Goal: Task Accomplishment & Management: Manage account settings

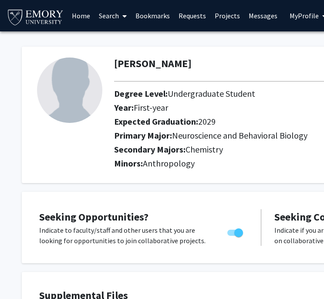
drag, startPoint x: 68, startPoint y: 93, endPoint x: 79, endPoint y: 99, distance: 13.3
click at [67, 93] on img at bounding box center [69, 90] width 65 height 65
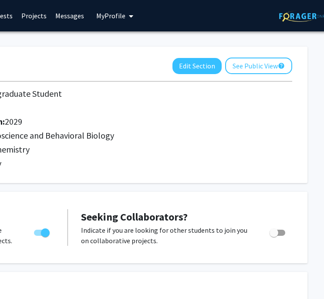
scroll to position [0, 194]
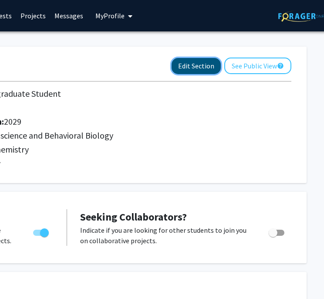
click at [191, 65] on button "Edit Section" at bounding box center [196, 66] width 49 height 16
select select "first-year"
select select "2029"
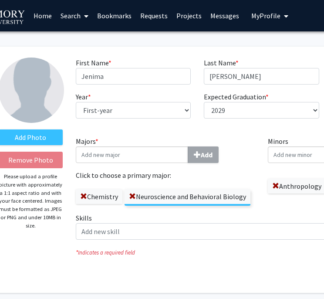
scroll to position [0, 0]
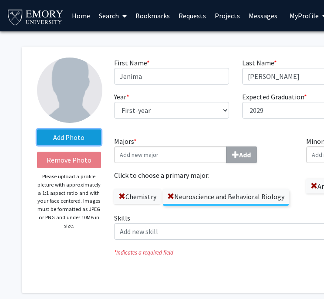
click at [74, 140] on label "Add Photo" at bounding box center [69, 137] width 64 height 16
click at [0, 0] on input "Add Photo" at bounding box center [0, 0] width 0 height 0
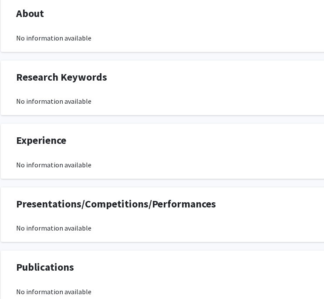
scroll to position [508, 21]
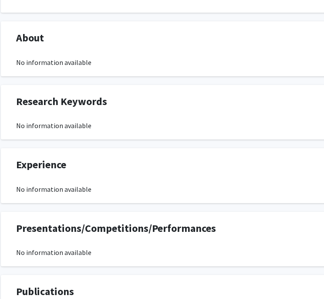
click at [94, 192] on div "No information available" at bounding box center [240, 189] width 449 height 10
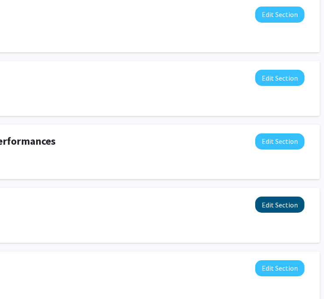
scroll to position [595, 197]
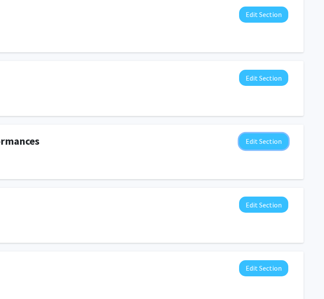
click at [258, 141] on button "Edit Section" at bounding box center [263, 141] width 49 height 16
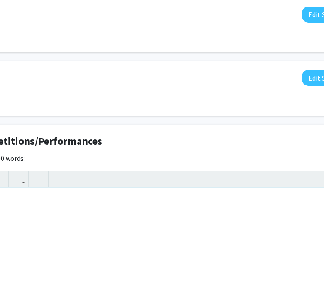
scroll to position [595, 64]
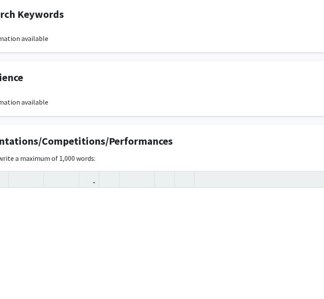
click at [110, 213] on div "Note to users with screen readers: Please deactivate our accessibility plugin f…" at bounding box center [197, 253] width 448 height 131
paste div "Note to users with screen readers: Please deactivate our accessibility plugin f…"
type textarea "<p>[URL][DOMAIN_NAME]</p>"
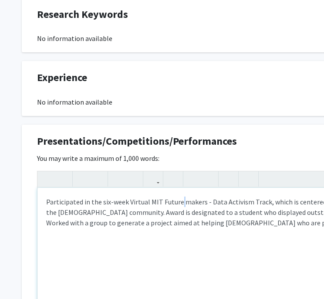
click at [180, 204] on p "Participated in the six-week Virtual MIT Future makers - Data Activism Track, w…" at bounding box center [261, 212] width 431 height 31
click at [185, 206] on p "Participated in the six-week Virtual MIT Future makers - Data Activism Track, w…" at bounding box center [261, 212] width 431 height 31
click at [209, 201] on p "Participated in the six-week Virtual MIT Future-Makers - Data Activism Track, w…" at bounding box center [261, 212] width 431 height 31
click at [263, 203] on p "Participated in the six-week Virtual MIT Future-Makers (Data Activism Track, wh…" at bounding box center [261, 212] width 431 height 31
click at [261, 201] on p "Participated in the six-week Virtual MIT Future-Makers (Data Activism Track, wh…" at bounding box center [261, 212] width 431 height 31
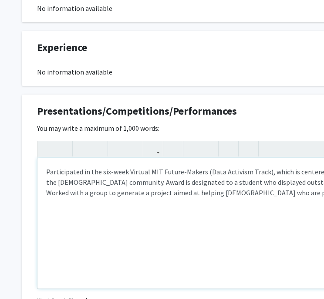
scroll to position [682, 0]
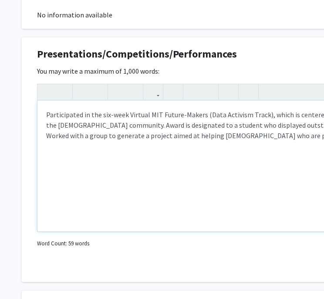
click at [186, 217] on div "Participated in the six-week Virtual MIT Future-Makers (Data Activism Track), w…" at bounding box center [261, 166] width 448 height 131
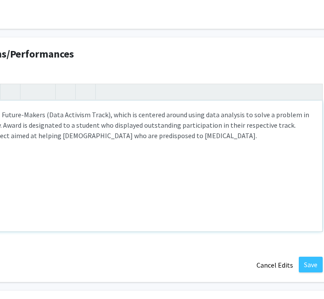
scroll to position [682, 174]
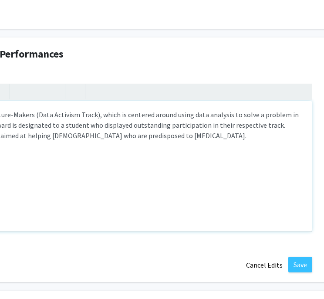
click at [190, 134] on p "Participated in the six-week Virtual MIT Future-Makers (Data Activism Track), w…" at bounding box center [88, 124] width 431 height 31
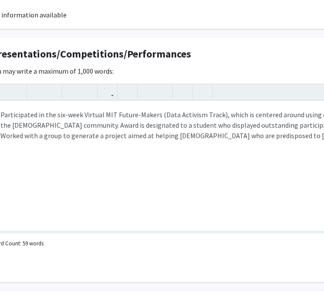
type textarea "<p>Participated in the six-week Virtual MIT Future-Makers (Data Activism Track)…"
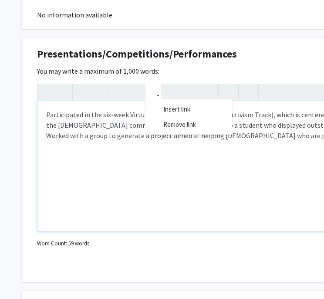
click at [150, 89] on icon "button" at bounding box center [153, 92] width 7 height 14
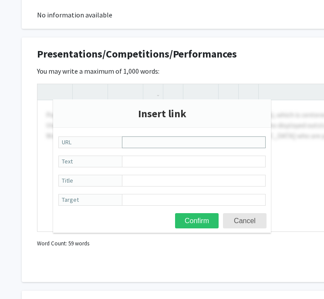
paste input "[DOMAIN_NAME][URL]"
type input "[DOMAIN_NAME][URL]"
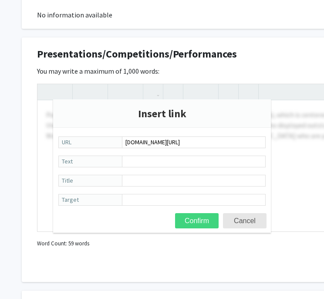
click at [199, 219] on button "Confirm" at bounding box center [197, 220] width 44 height 15
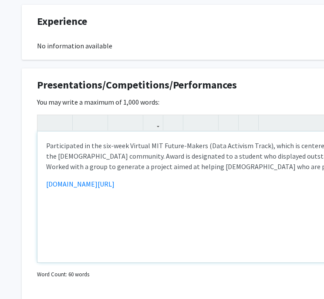
scroll to position [639, 0]
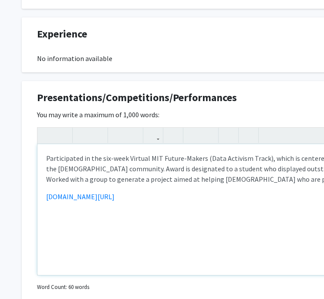
click at [218, 203] on div "Participated in the six-week Virtual MIT Future-Makers (Data Activism Track), w…" at bounding box center [261, 209] width 448 height 131
click at [246, 185] on div "Participated in the six-week Virtual MIT Future-Makers (Data Activism Track), w…" at bounding box center [261, 209] width 448 height 131
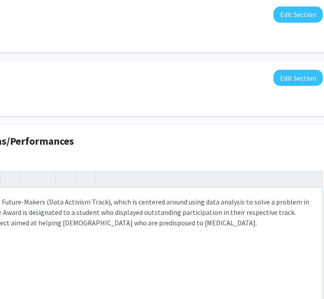
scroll to position [595, 162]
click at [193, 218] on p "Participated in the six-week Virtual MIT Future-Makers (Data Activism Track), w…" at bounding box center [99, 212] width 431 height 31
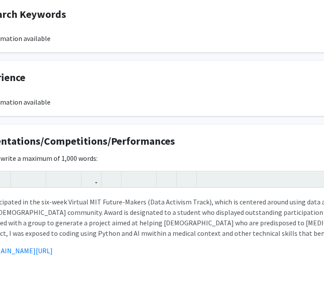
click at [70, 238] on div "Participated in the six-week Virtual MIT Future-Makers (Data Activism Track), w…" at bounding box center [200, 253] width 448 height 131
click at [53, 250] on link "[DOMAIN_NAME][URL]" at bounding box center [18, 250] width 68 height 9
click at [53, 252] on link "[DOMAIN_NAME][URL]" at bounding box center [18, 250] width 68 height 9
click at [53, 249] on link "[DOMAIN_NAME][URL]" at bounding box center [18, 250] width 68 height 9
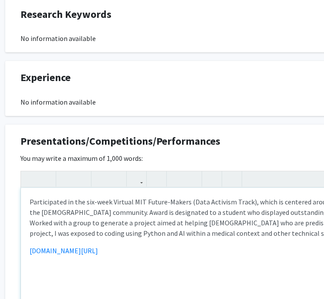
scroll to position [595, 0]
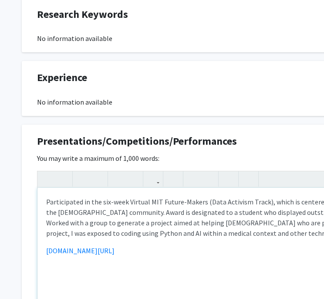
drag, startPoint x: 162, startPoint y: 254, endPoint x: -2, endPoint y: 243, distance: 164.8
type textarea "<p>Participated in the six-week Virtual MIT Future-Makers (Data Activism Track)…"
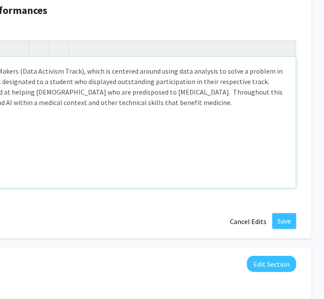
scroll to position [726, 199]
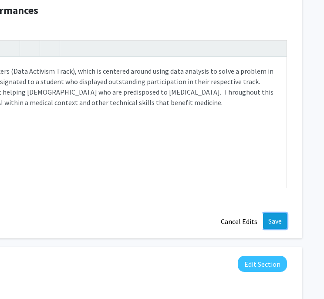
click at [277, 215] on button "Save" at bounding box center [275, 221] width 24 height 16
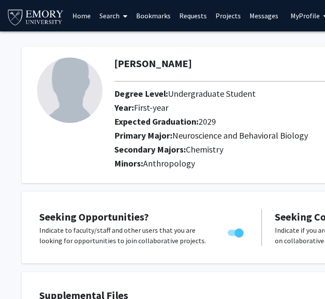
click at [43, 20] on img at bounding box center [36, 17] width 58 height 20
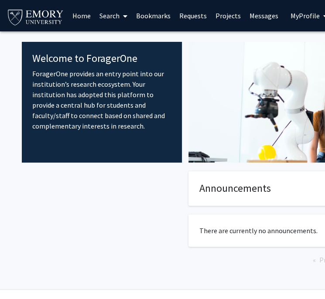
click at [304, 19] on span "My Profile" at bounding box center [304, 15] width 29 height 9
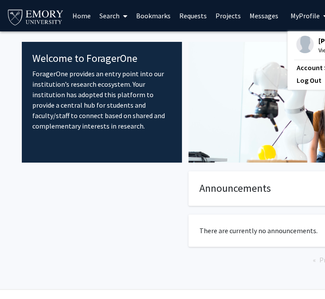
click at [300, 43] on img at bounding box center [304, 44] width 17 height 17
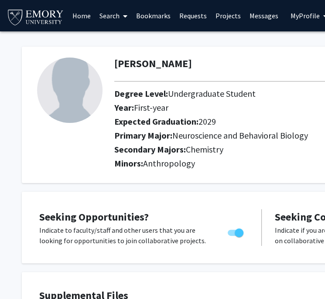
click at [62, 129] on div at bounding box center [69, 115] width 77 height 115
click at [77, 112] on img at bounding box center [69, 90] width 65 height 65
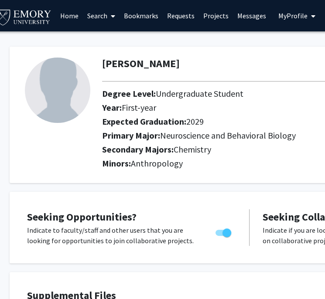
scroll to position [0, 198]
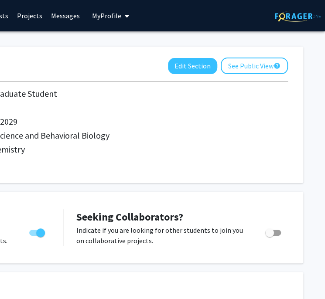
click at [207, 49] on div "Jenima Charles Edit Section See Public View help Degree Level: Undergraduate St…" at bounding box center [63, 115] width 480 height 136
click at [193, 67] on button "Edit Section" at bounding box center [192, 66] width 49 height 16
select select "first-year"
select select "2029"
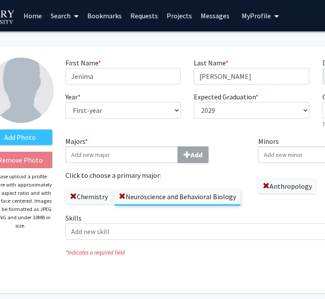
scroll to position [0, 0]
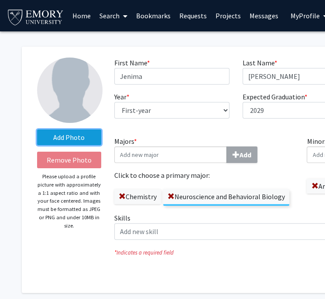
click at [76, 145] on label "Add Photo" at bounding box center [69, 137] width 64 height 16
click at [0, 0] on input "Add Photo" at bounding box center [0, 0] width 0 height 0
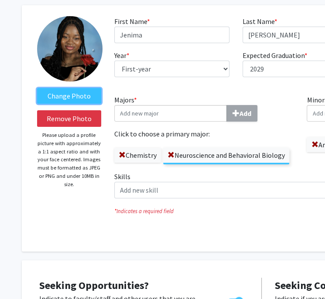
scroll to position [44, 0]
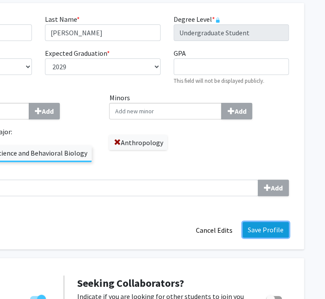
click at [262, 229] on button "Save Profile" at bounding box center [265, 230] width 46 height 16
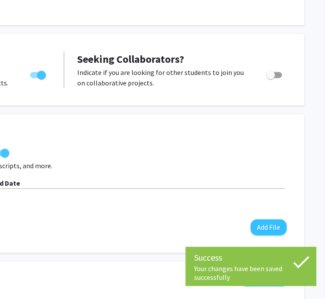
drag, startPoint x: 174, startPoint y: 299, endPoint x: 84, endPoint y: 284, distance: 91.8
click at [84, 284] on div "About Edit Section No information available" at bounding box center [64, 288] width 462 height 37
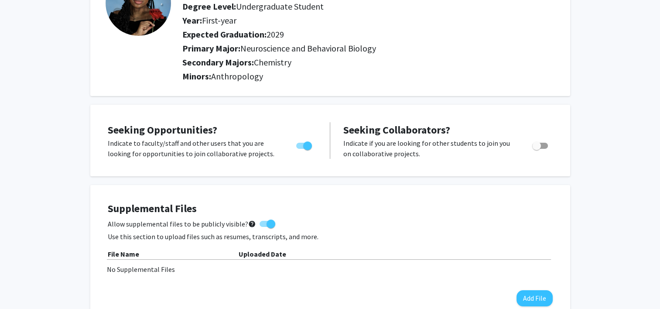
scroll to position [0, 0]
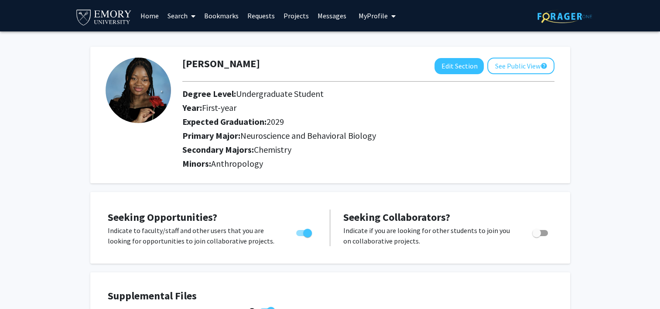
click at [185, 20] on link "Search" at bounding box center [181, 15] width 37 height 31
click at [174, 39] on span "Faculty/Staff" at bounding box center [195, 39] width 64 height 17
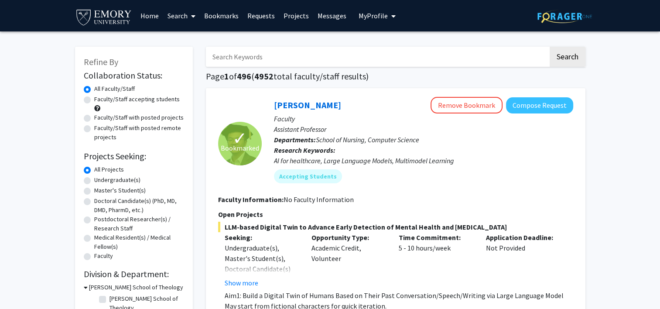
click at [255, 64] on input "Search Keywords" at bounding box center [377, 57] width 342 height 20
click at [146, 22] on link "Home" at bounding box center [149, 15] width 27 height 31
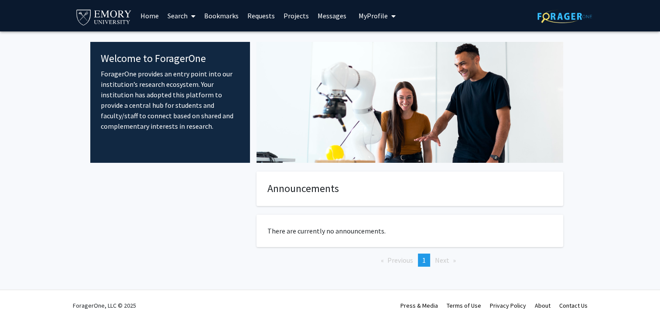
click at [285, 19] on link "Projects" at bounding box center [296, 15] width 34 height 31
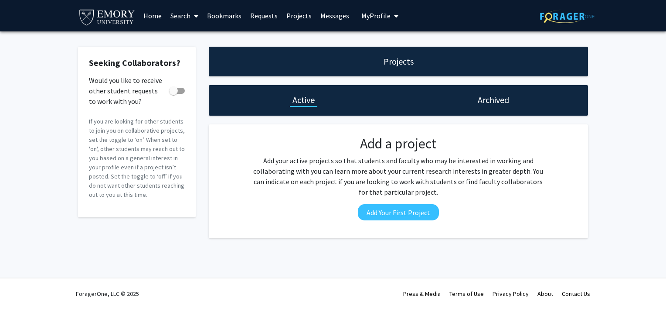
click at [268, 16] on link "Requests" at bounding box center [264, 15] width 36 height 31
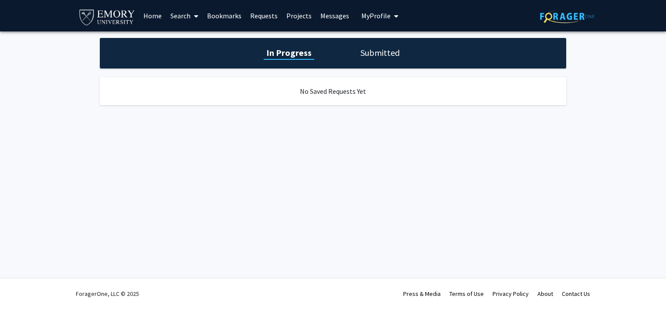
click at [223, 13] on link "Bookmarks" at bounding box center [224, 15] width 43 height 31
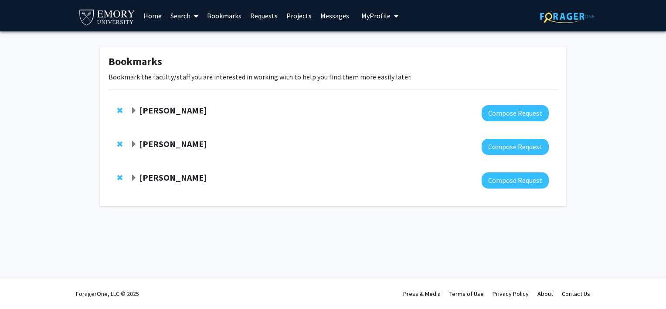
click at [167, 113] on strong "JIaying Lu" at bounding box center [173, 110] width 67 height 11
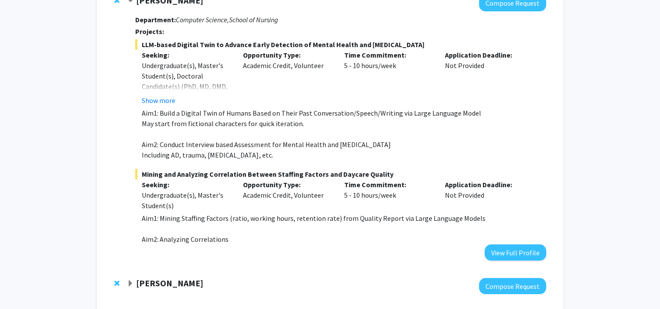
scroll to position [131, 0]
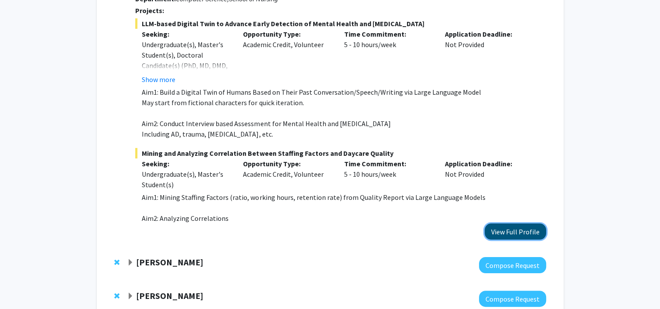
click at [331, 230] on button "View Full Profile" at bounding box center [514, 231] width 61 height 16
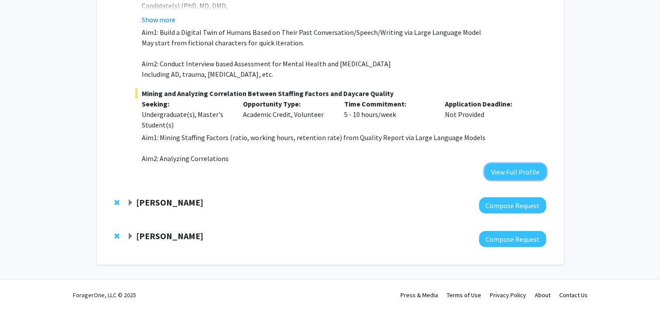
scroll to position [192, 0]
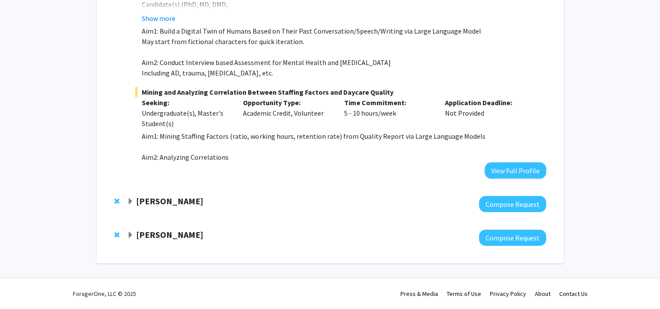
click at [129, 232] on span "Expand Charles Bou-Nader Bookmark" at bounding box center [130, 235] width 7 height 7
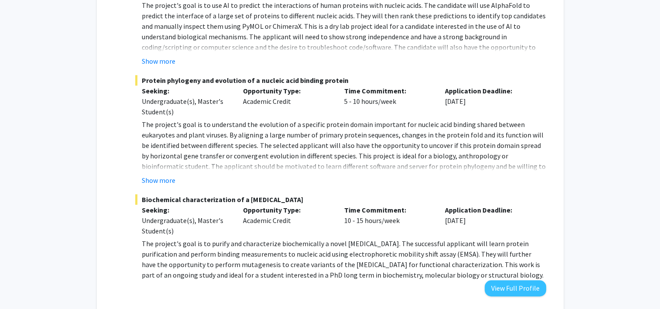
scroll to position [490, 0]
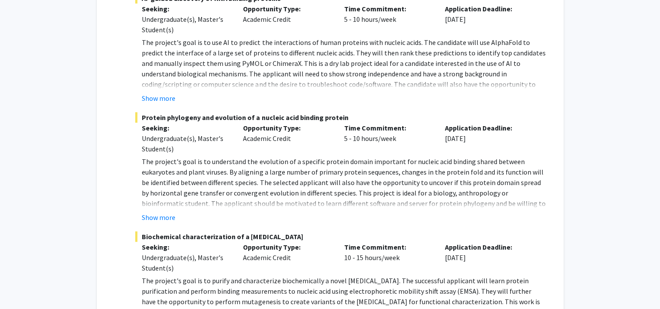
click at [254, 169] on p "The project's goal is to understand the evolution of a specific protein domain …" at bounding box center [344, 187] width 404 height 63
click at [160, 219] on button "Show more" at bounding box center [159, 217] width 34 height 10
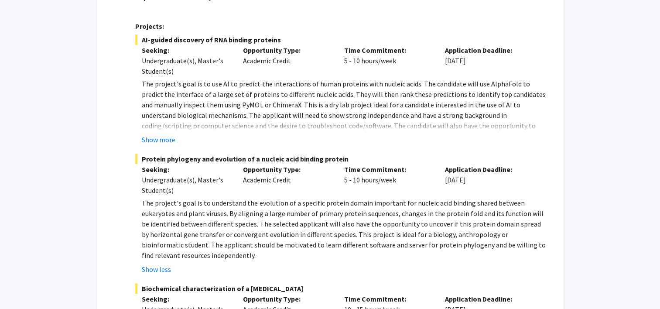
scroll to position [446, 0]
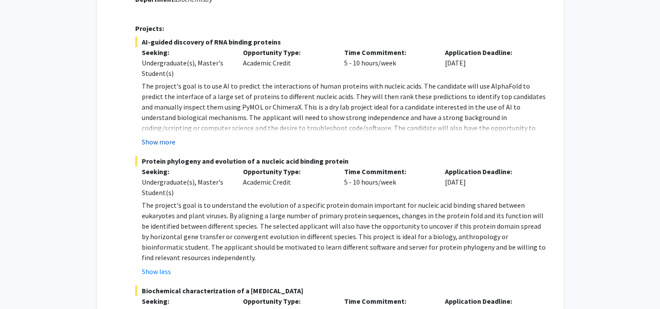
click at [166, 143] on button "Show more" at bounding box center [159, 141] width 34 height 10
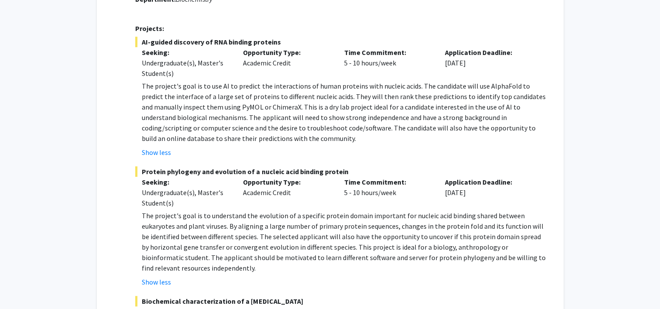
click at [207, 169] on span "Protein phylogeny and evolution of a nucleic acid binding protein" at bounding box center [340, 171] width 410 height 10
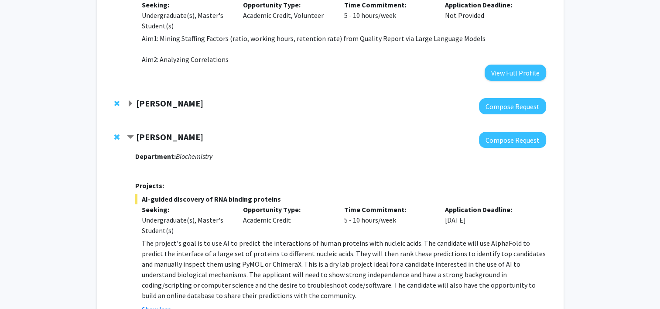
scroll to position [272, 0]
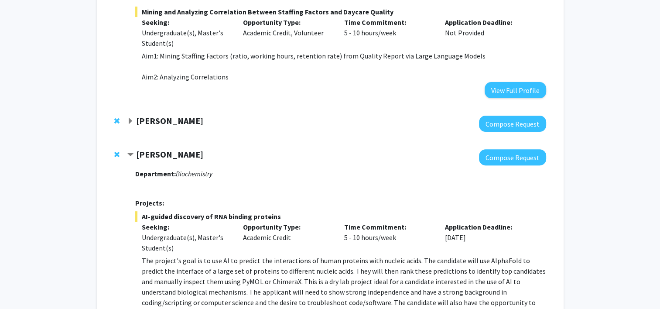
drag, startPoint x: 213, startPoint y: 156, endPoint x: 132, endPoint y: 150, distance: 81.8
click at [129, 152] on div "Charles Bou-Nader" at bounding box center [221, 154] width 188 height 11
copy div "Charles Bou-Nader"
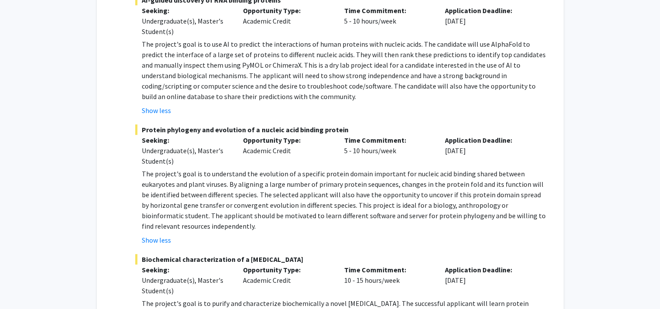
scroll to position [490, 0]
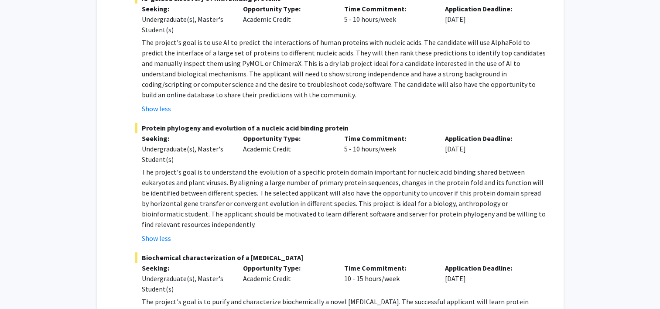
drag, startPoint x: 140, startPoint y: 127, endPoint x: 361, endPoint y: 124, distance: 220.6
click at [331, 124] on span "Protein phylogeny and evolution of a nucleic acid binding protein" at bounding box center [340, 128] width 410 height 10
copy span "Protein phylogeny and evolution of a nucleic acid binding protein"
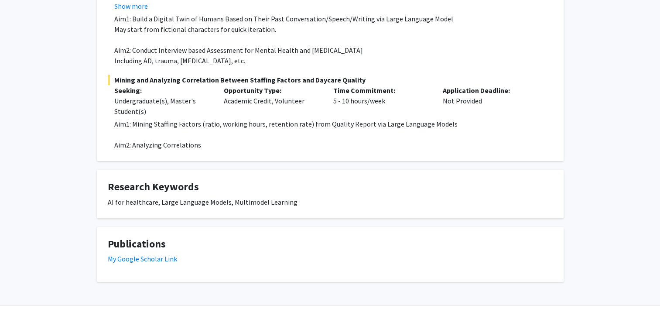
scroll to position [267, 0]
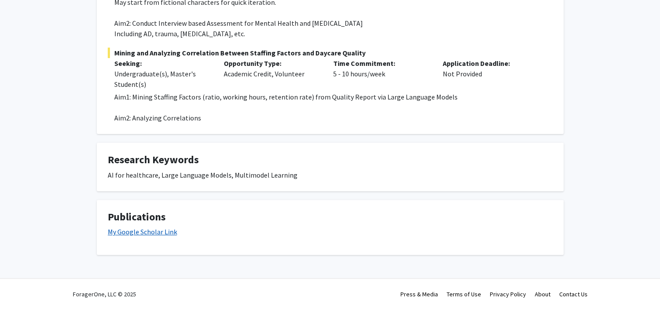
click at [157, 233] on link "My Google Scholar Link" at bounding box center [142, 231] width 69 height 9
